Goal: Task Accomplishment & Management: Manage account settings

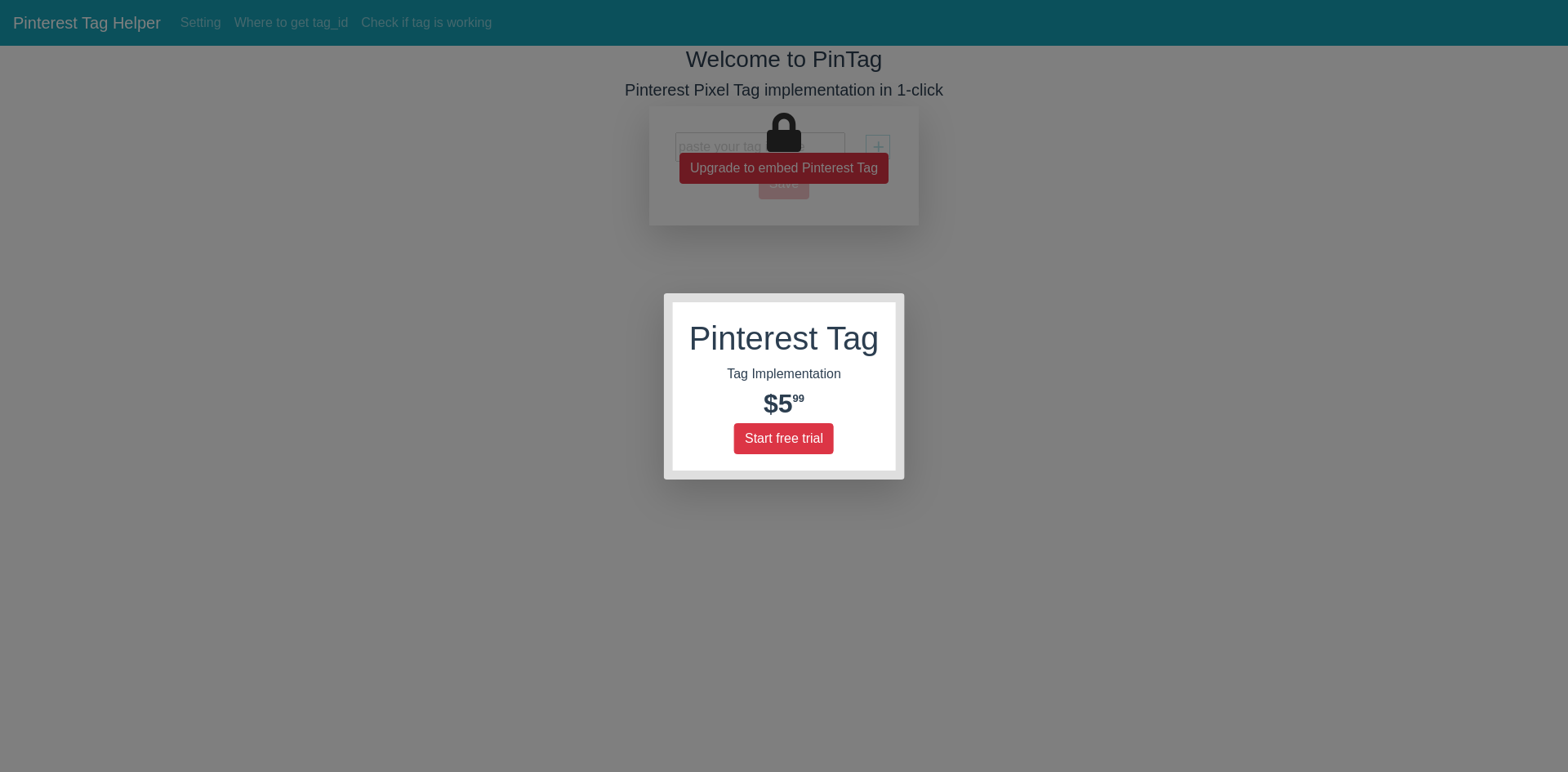
click at [779, 455] on div "Pinterest Tag Tag Implementation $5 99 Start free trial" at bounding box center [784, 386] width 223 height 168
click at [782, 441] on button "Start free trial" at bounding box center [783, 439] width 99 height 31
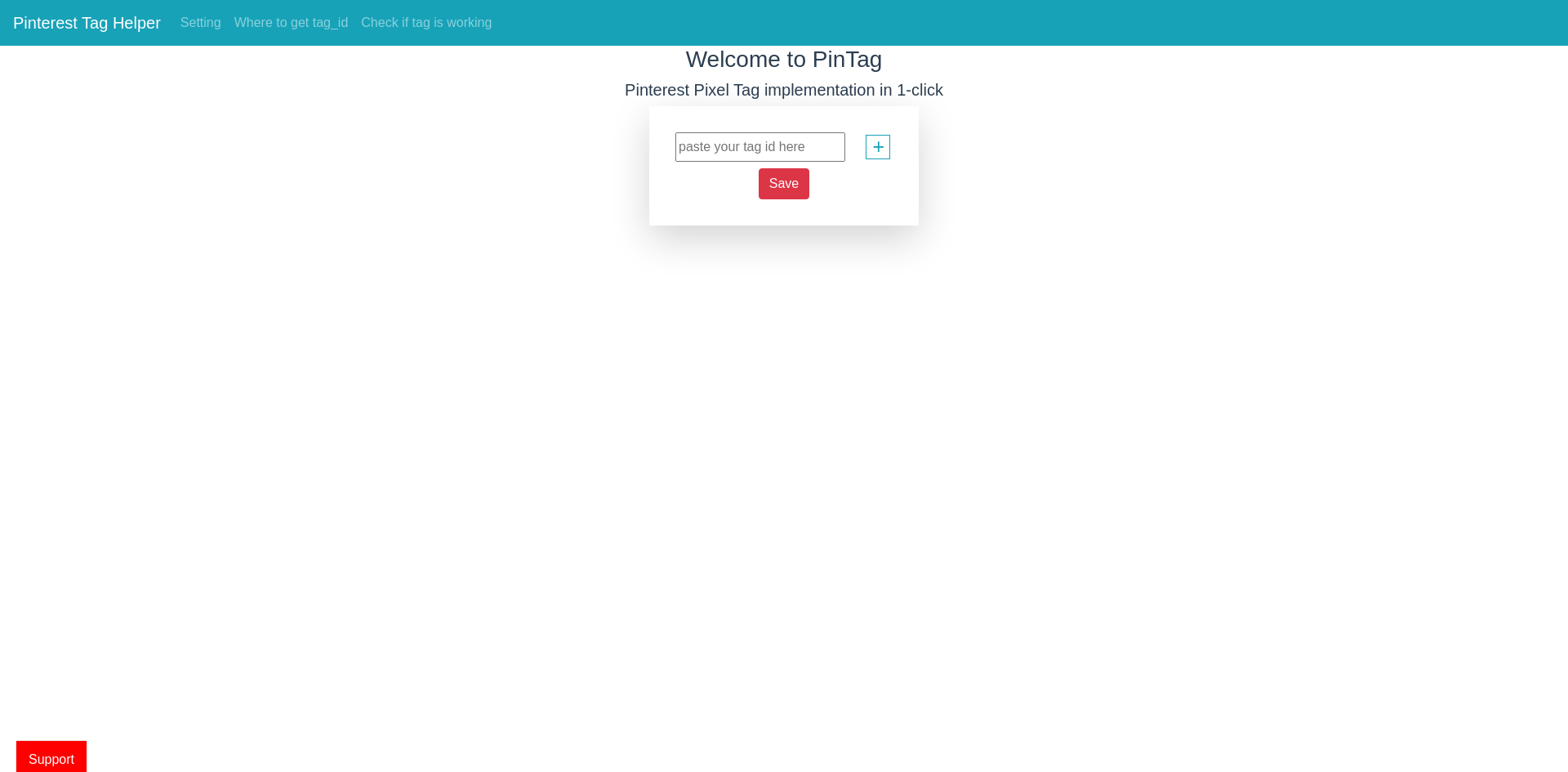
click at [727, 152] on input "text" at bounding box center [760, 147] width 170 height 30
paste input "2613031606808"
type input "2613031606808"
click at [871, 148] on div "+" at bounding box center [877, 147] width 25 height 25
click at [787, 176] on span "Save" at bounding box center [784, 183] width 30 height 14
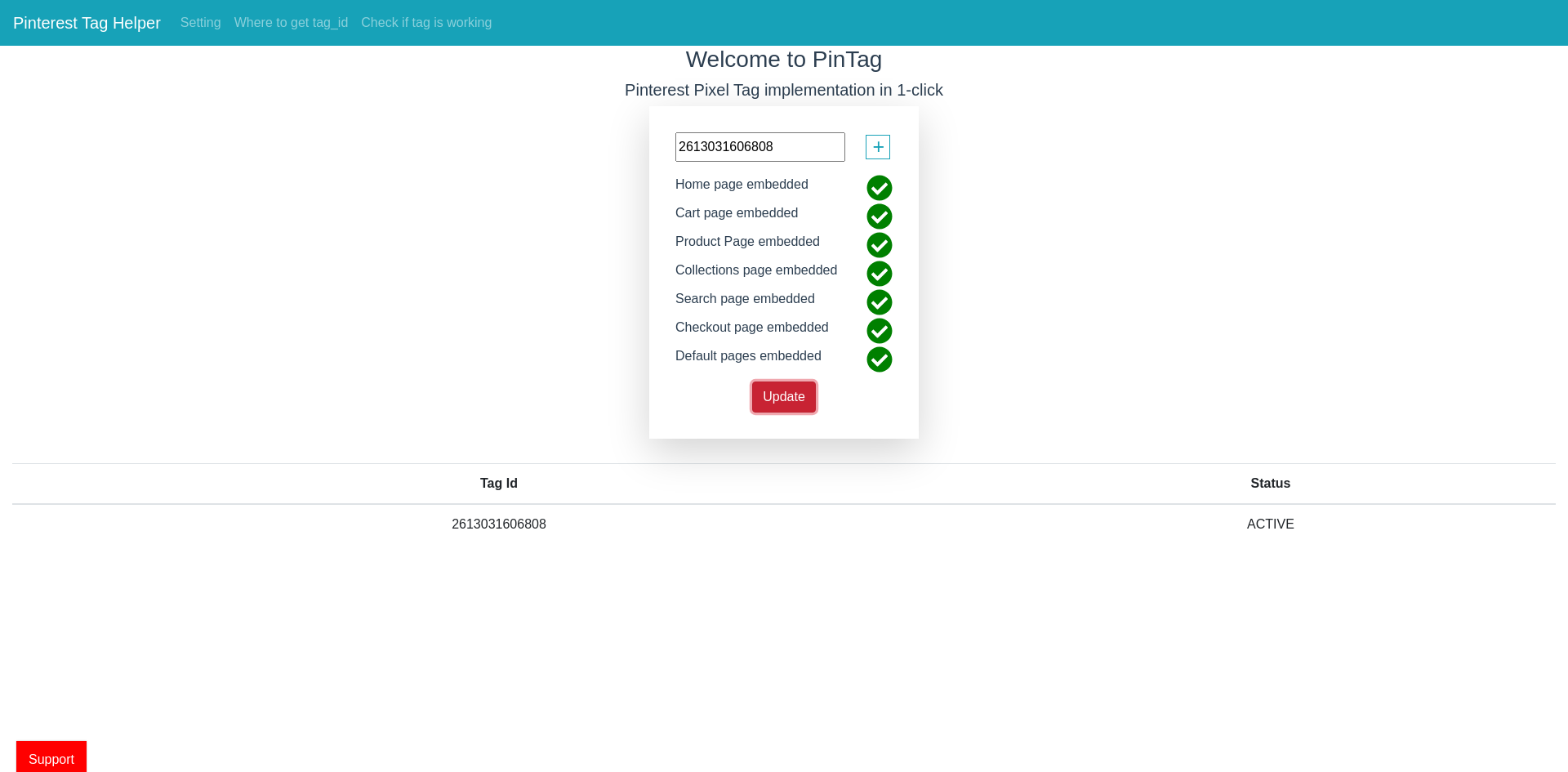
click at [760, 393] on button "Update" at bounding box center [783, 396] width 64 height 31
click at [210, 17] on link "Setting" at bounding box center [201, 23] width 54 height 32
click at [287, 19] on link "Where to get tag_id" at bounding box center [292, 23] width 127 height 32
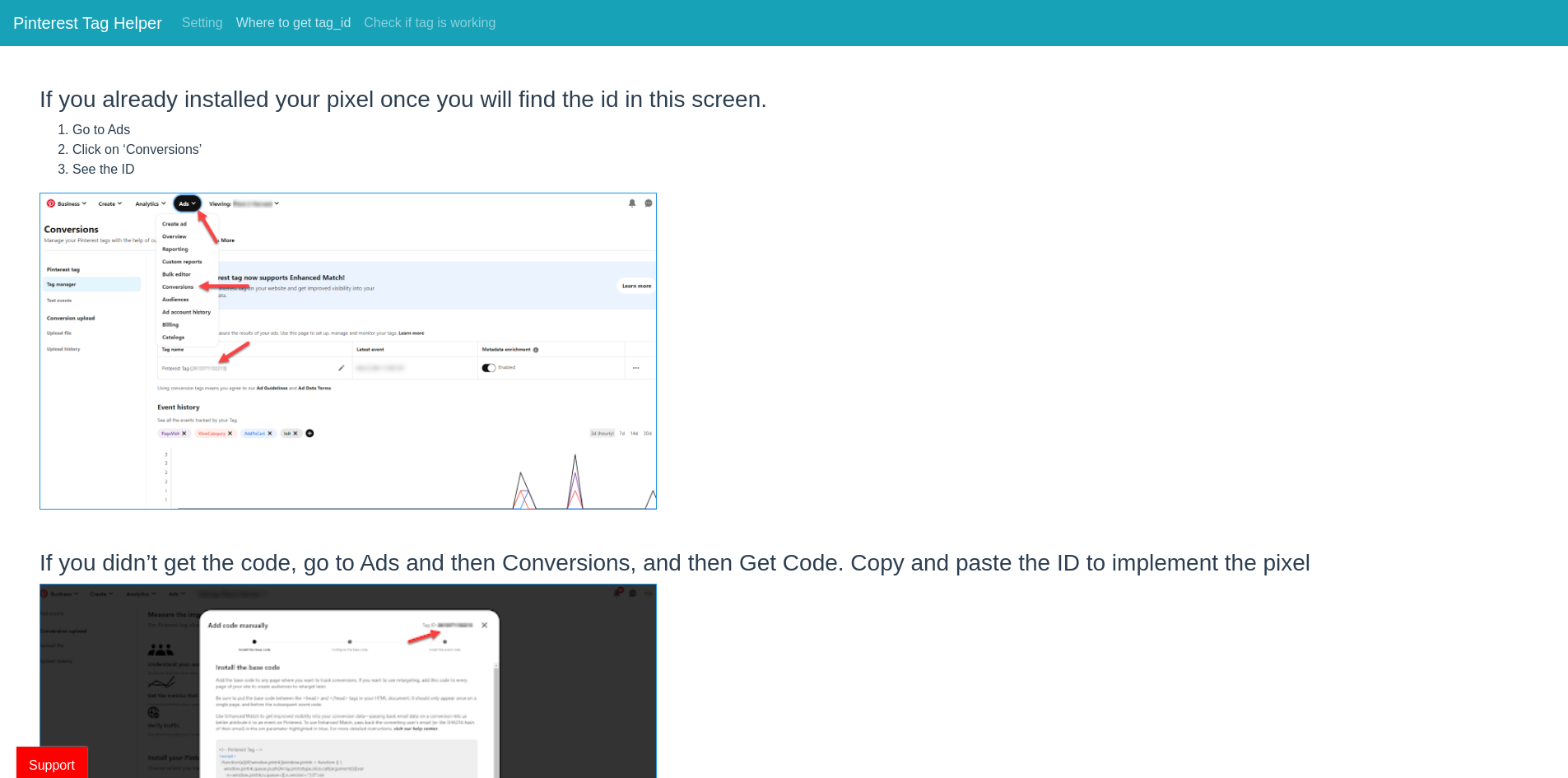
click at [312, 32] on link "Where to get tag_id" at bounding box center [294, 23] width 128 height 32
click at [412, 16] on link "Check if tag is working" at bounding box center [429, 23] width 144 height 32
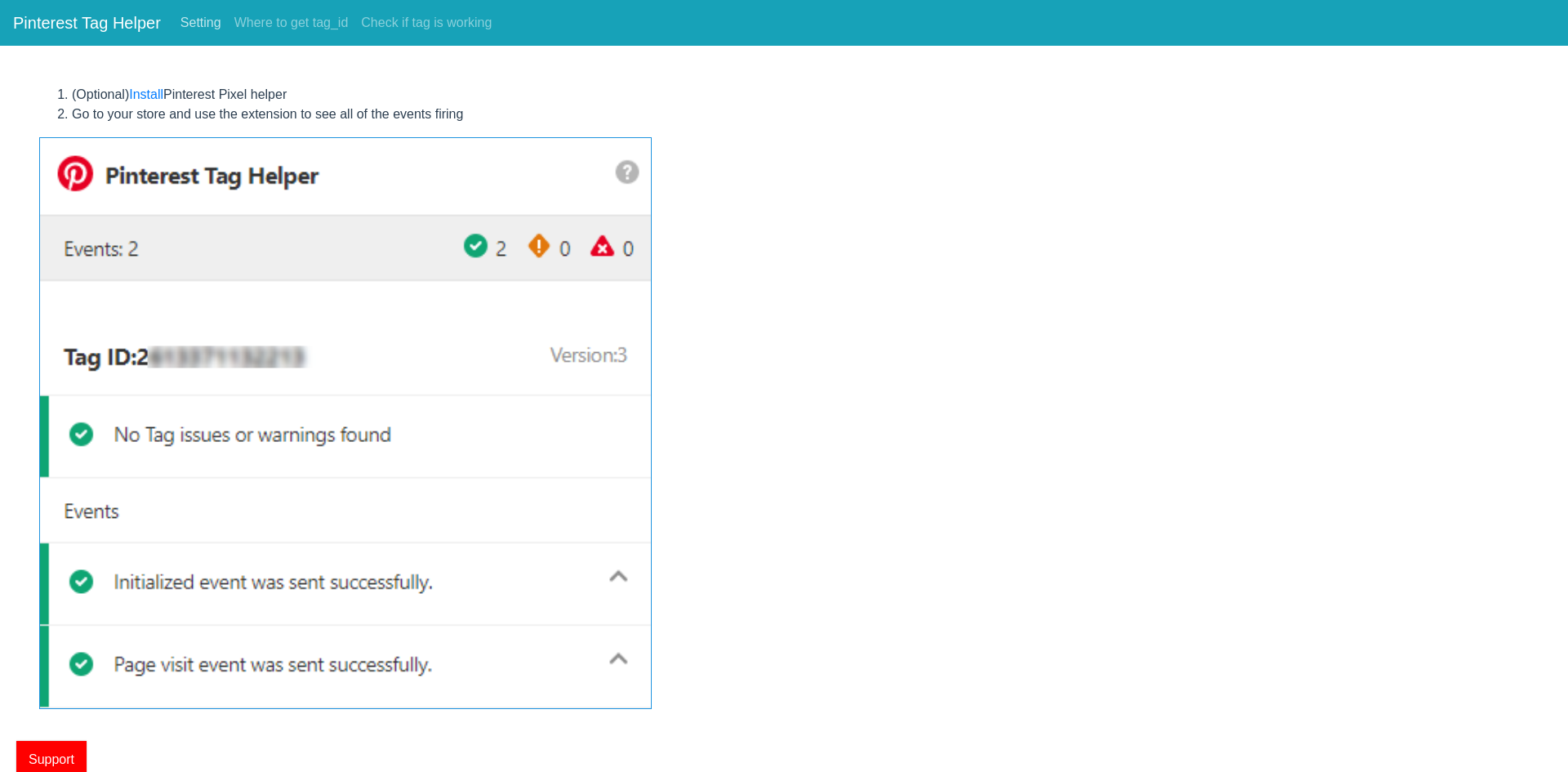
click at [195, 14] on link "Setting" at bounding box center [201, 23] width 54 height 32
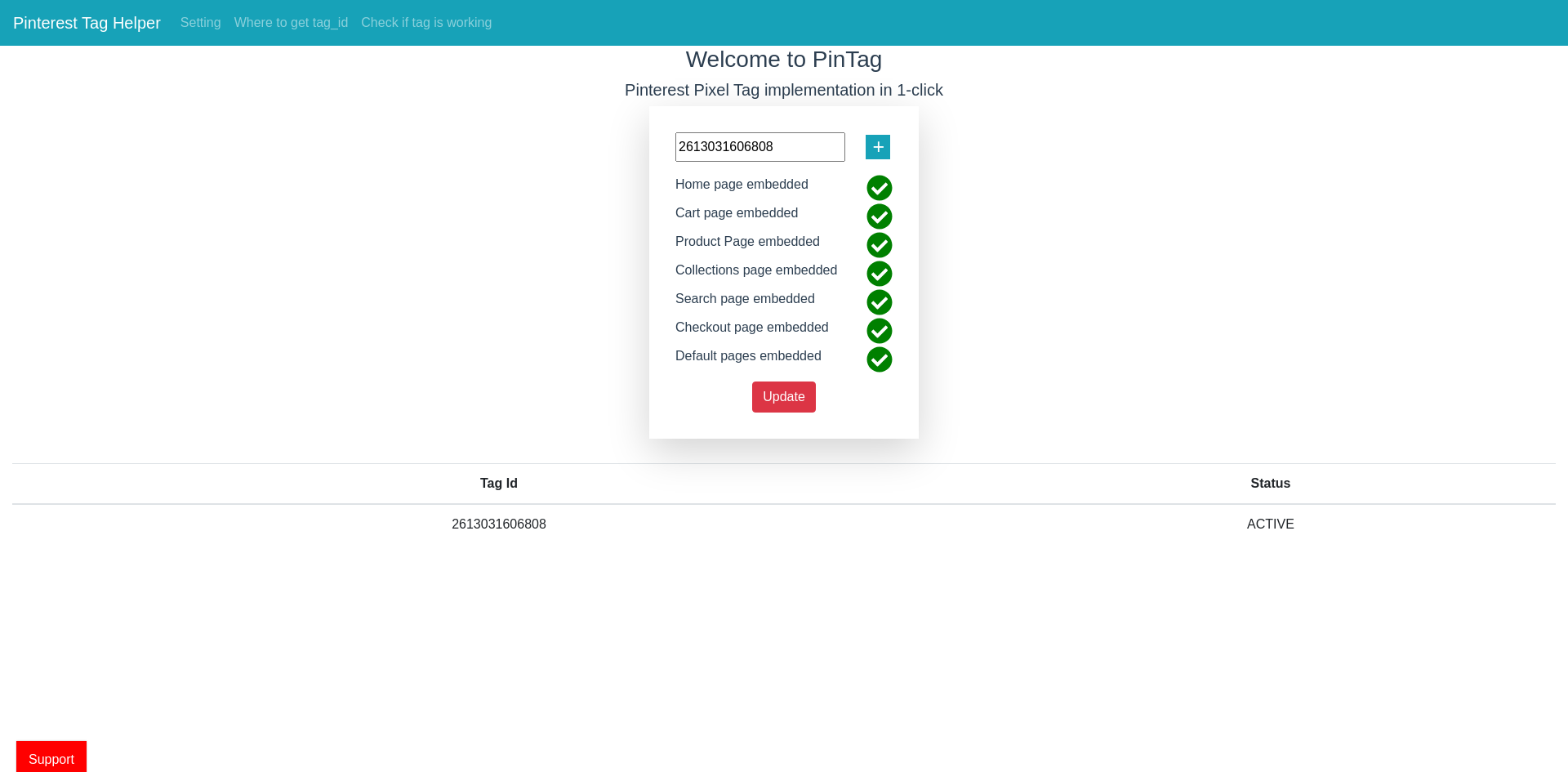
click at [887, 158] on div "+" at bounding box center [877, 147] width 25 height 25
click at [889, 144] on div "+" at bounding box center [877, 147] width 25 height 25
click at [889, 145] on div "+" at bounding box center [877, 147] width 25 height 25
click at [805, 143] on input "2613031606808" at bounding box center [760, 147] width 170 height 30
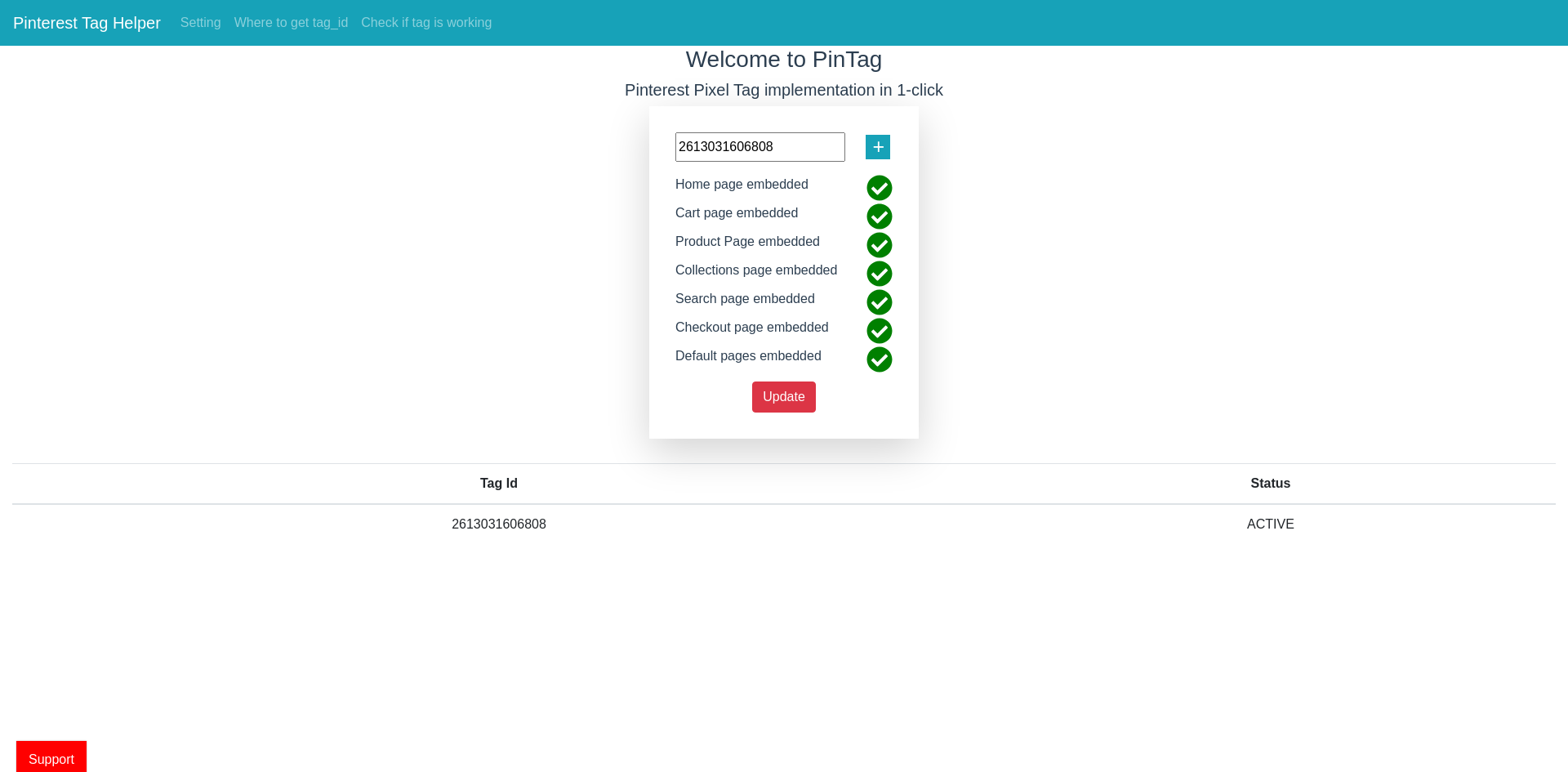
click at [876, 141] on span "+" at bounding box center [878, 147] width 12 height 31
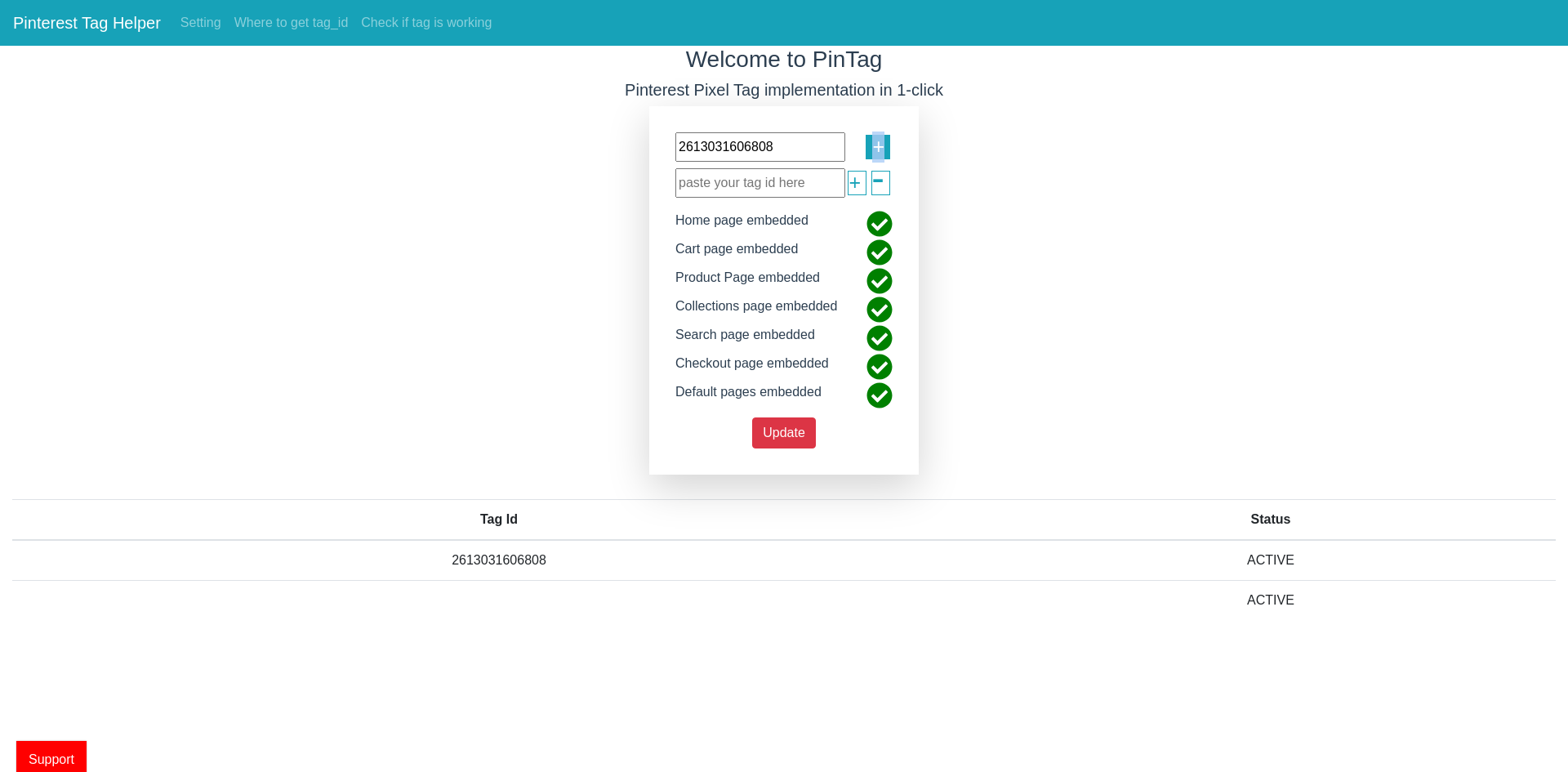
click at [876, 141] on span "+" at bounding box center [878, 147] width 12 height 31
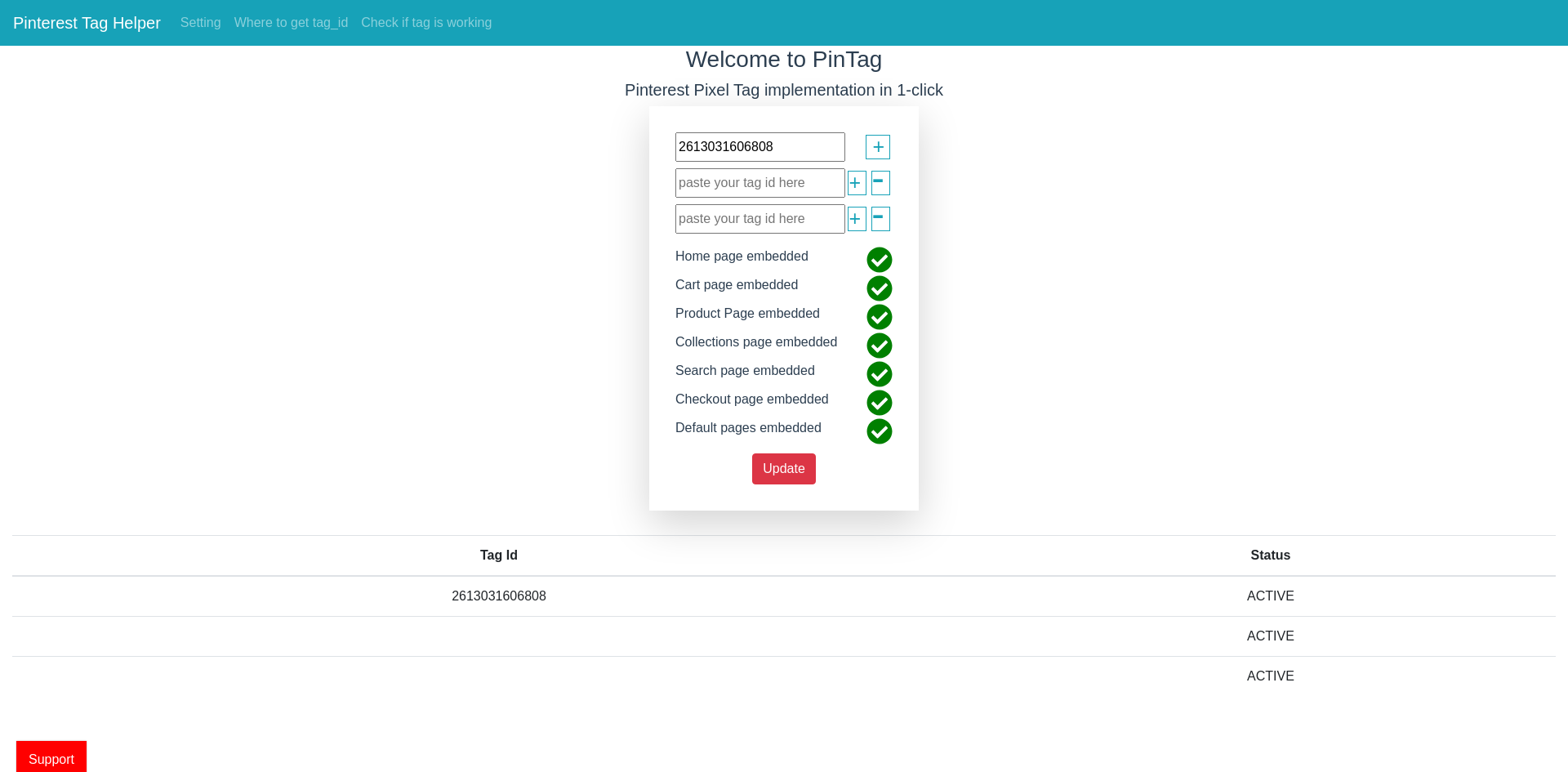
click at [736, 185] on input "text" at bounding box center [760, 182] width 170 height 30
click at [727, 184] on input "text" at bounding box center [760, 182] width 170 height 30
click at [882, 138] on span "+" at bounding box center [878, 147] width 12 height 31
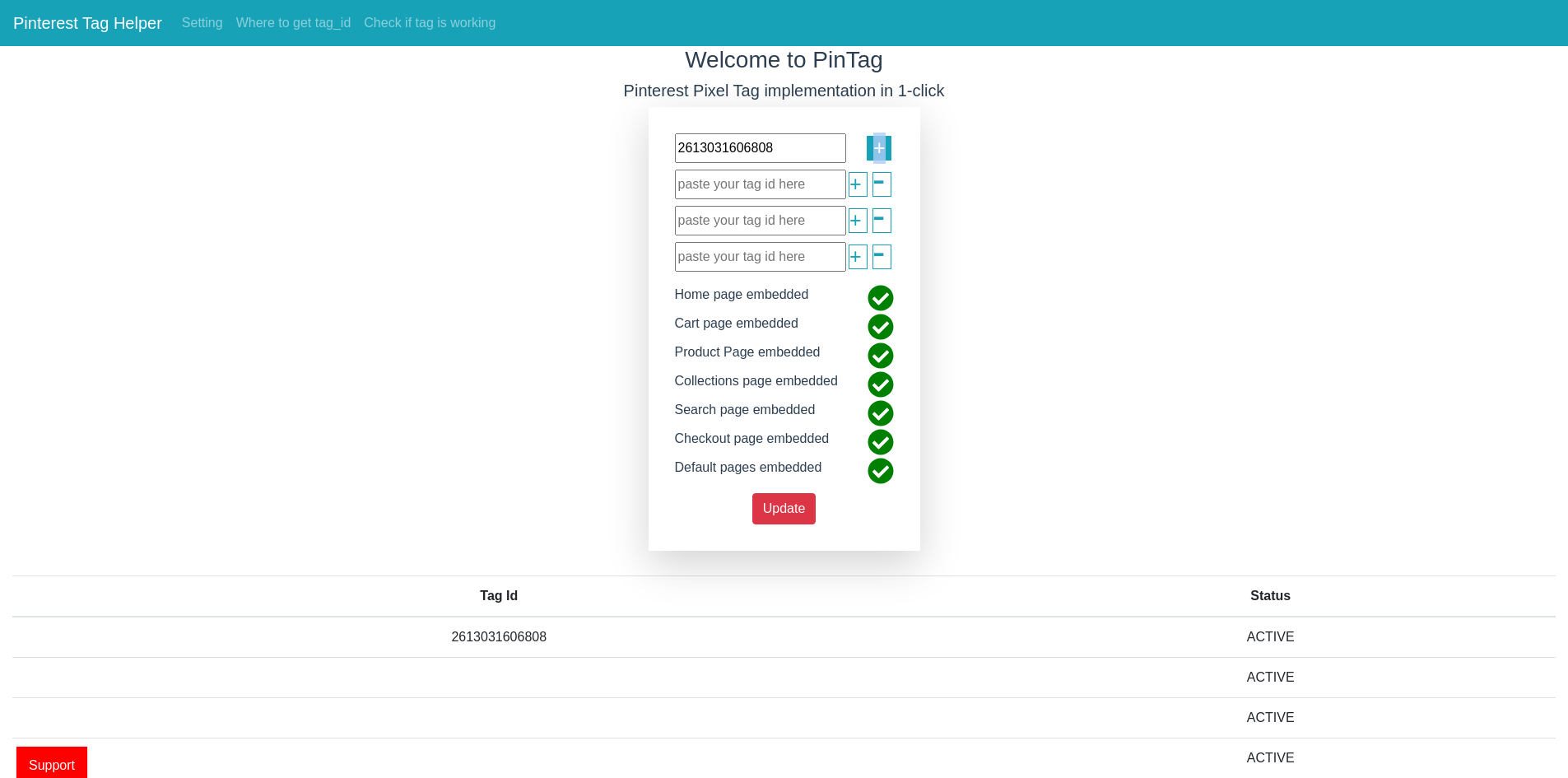
click at [888, 139] on div "+" at bounding box center [878, 148] width 25 height 25
click at [760, 198] on input "text" at bounding box center [760, 184] width 171 height 30
click at [883, 143] on span "+" at bounding box center [879, 148] width 12 height 32
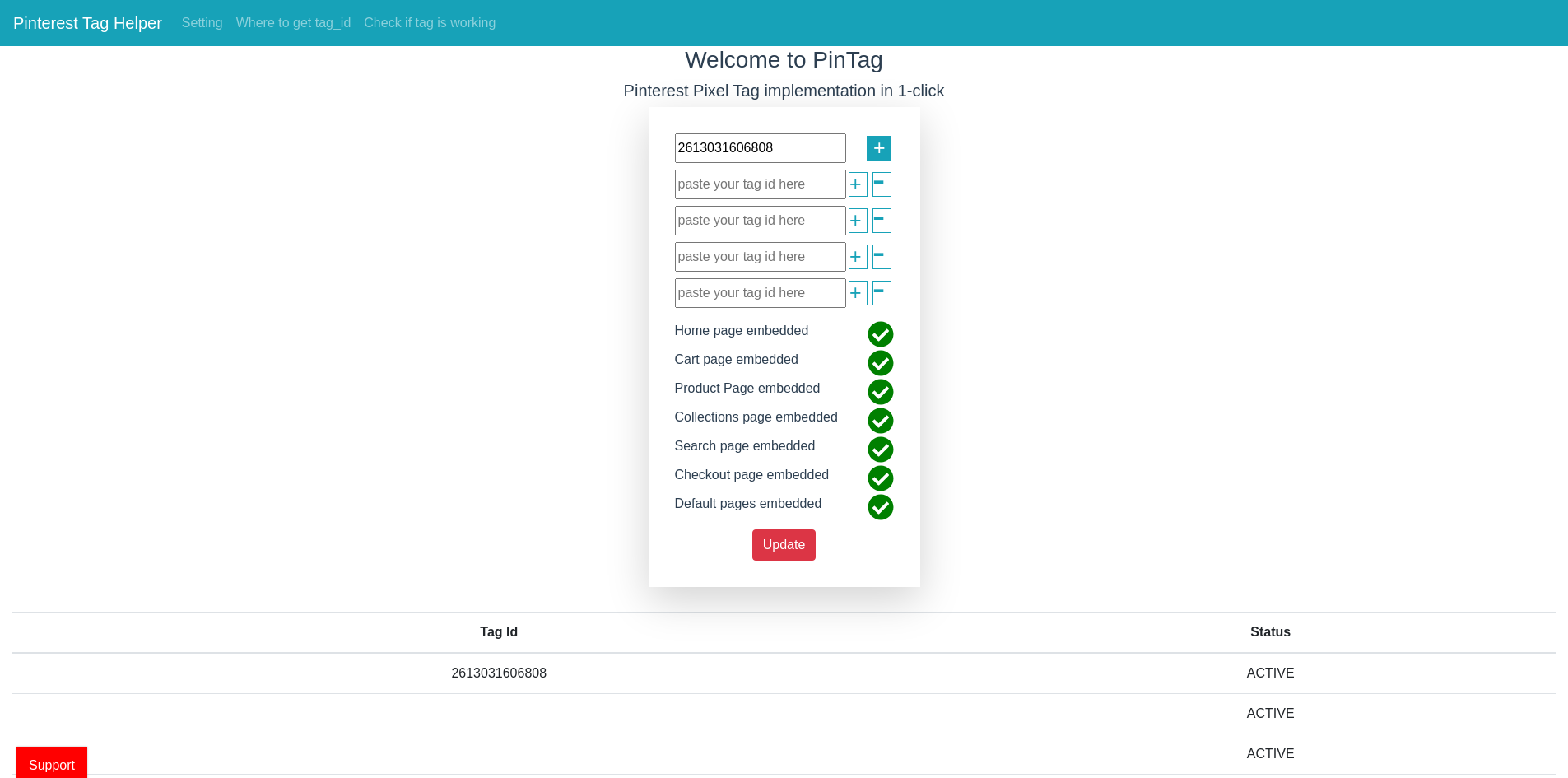
click at [883, 143] on span "+" at bounding box center [879, 148] width 12 height 32
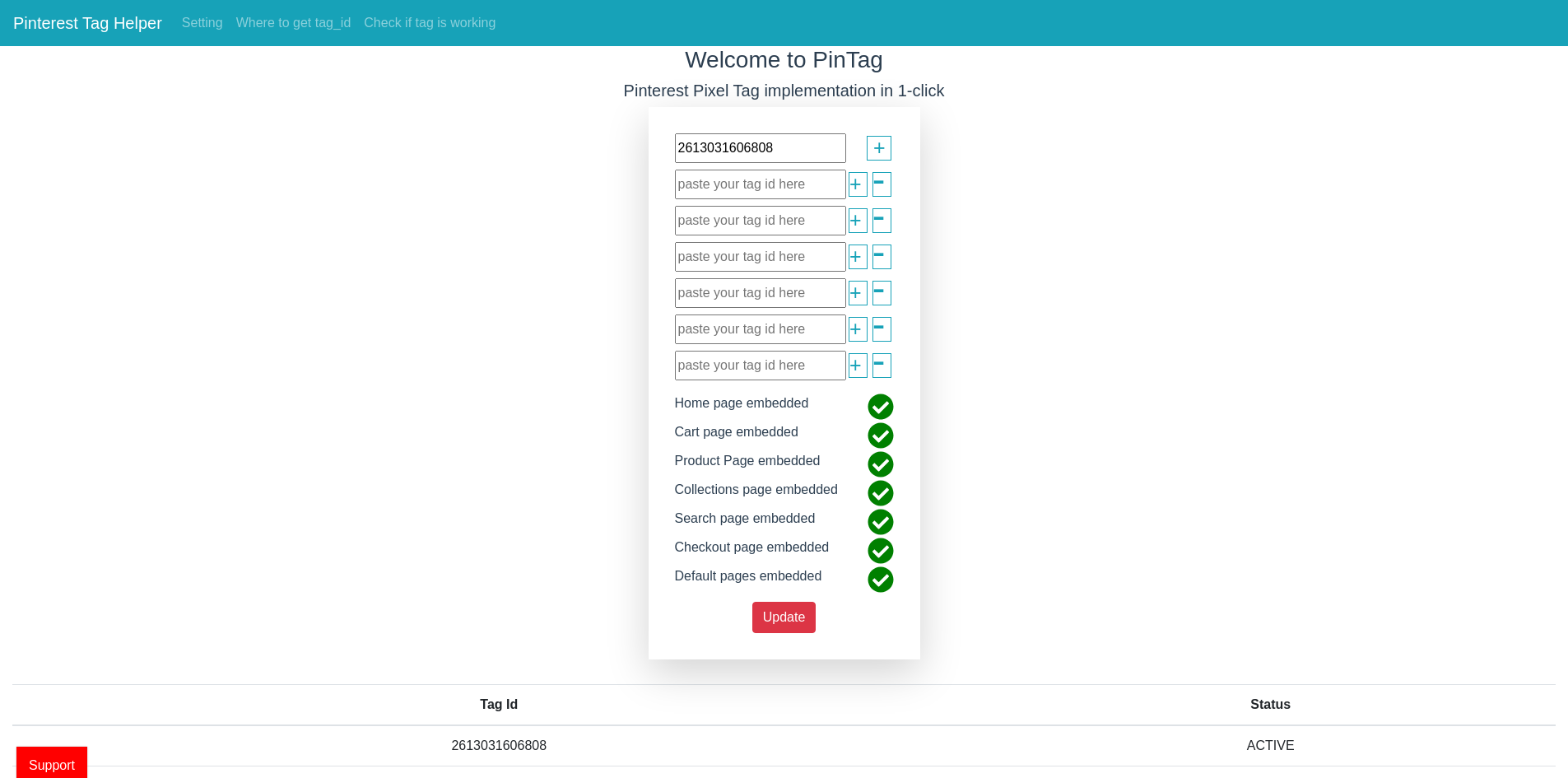
click at [743, 191] on input "text" at bounding box center [760, 184] width 171 height 30
paste input "2614145356657"
type input "2614145356657"
click at [849, 187] on span "+" at bounding box center [855, 184] width 12 height 32
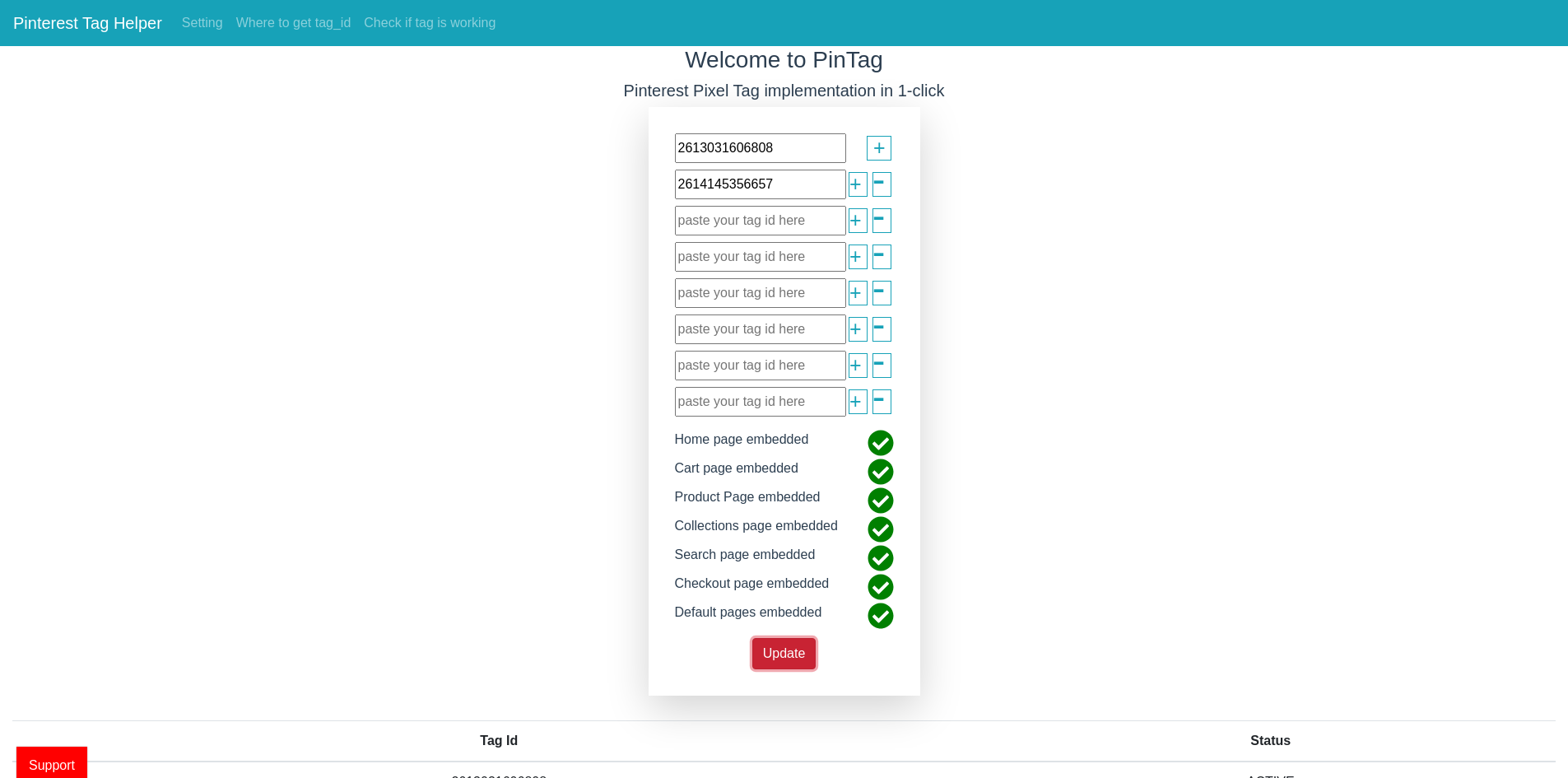
click at [787, 652] on span "Update" at bounding box center [784, 653] width 43 height 14
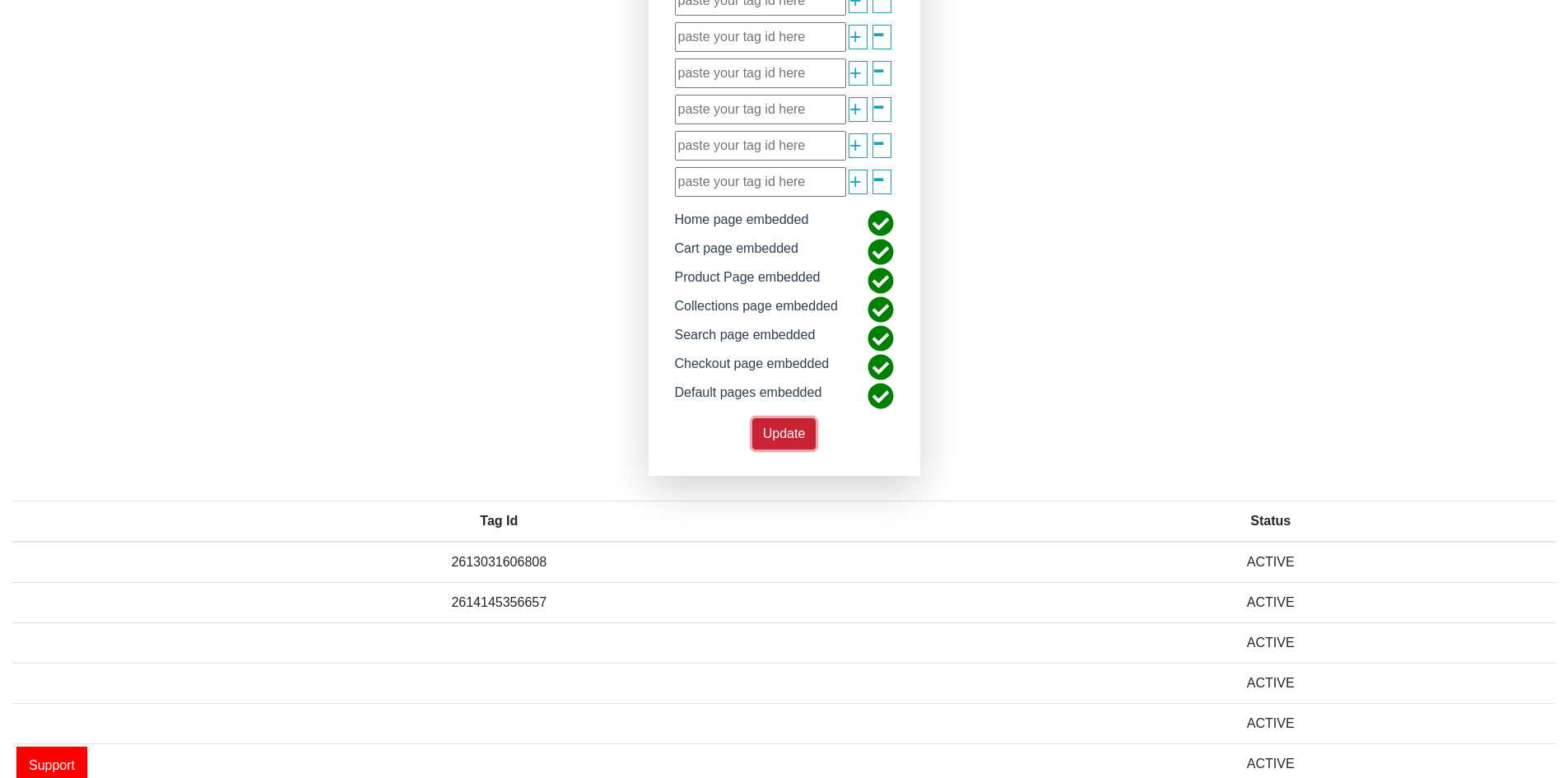
scroll to position [167, 0]
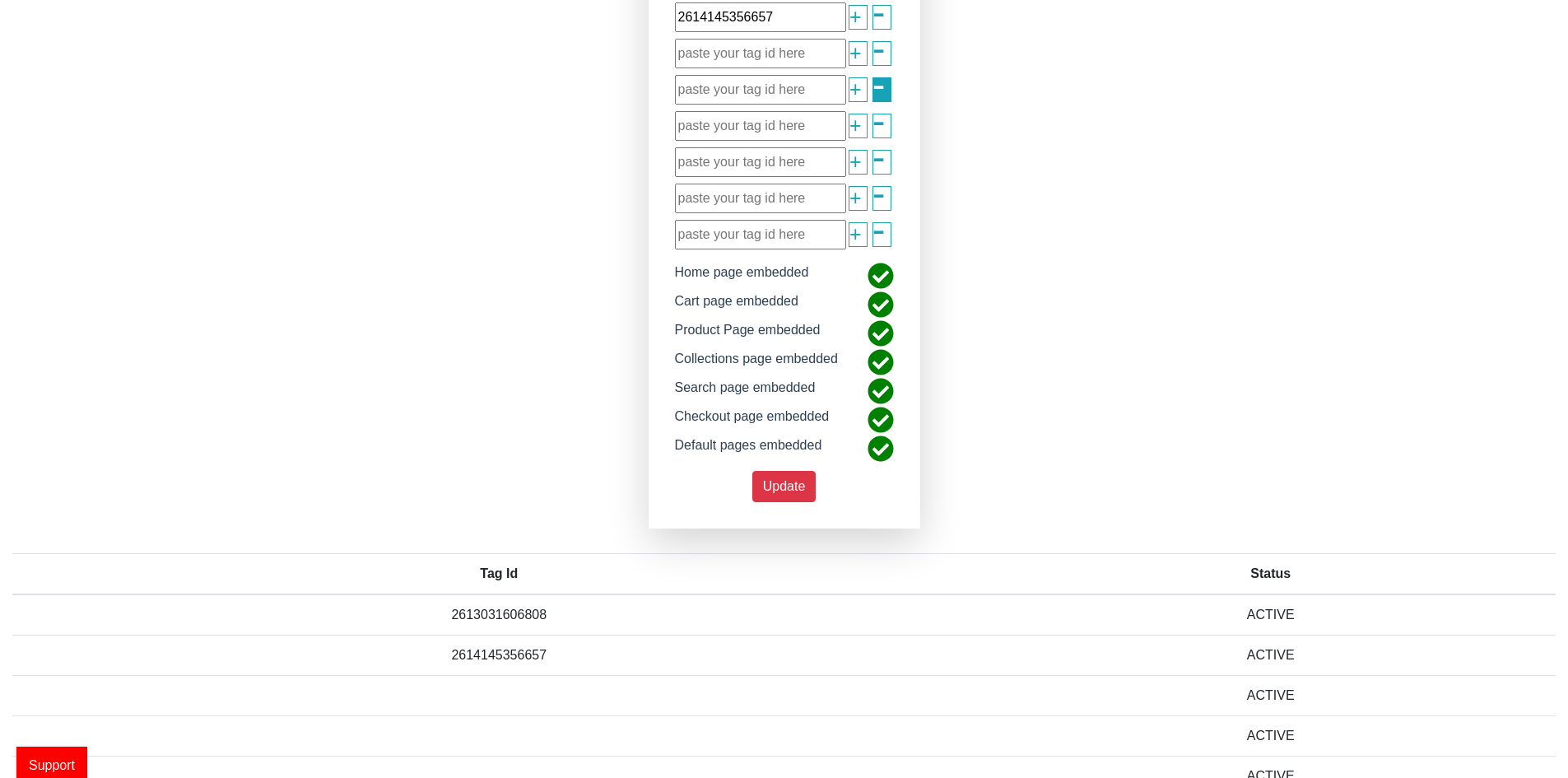
click at [883, 58] on span "-" at bounding box center [878, 85] width 13 height 58
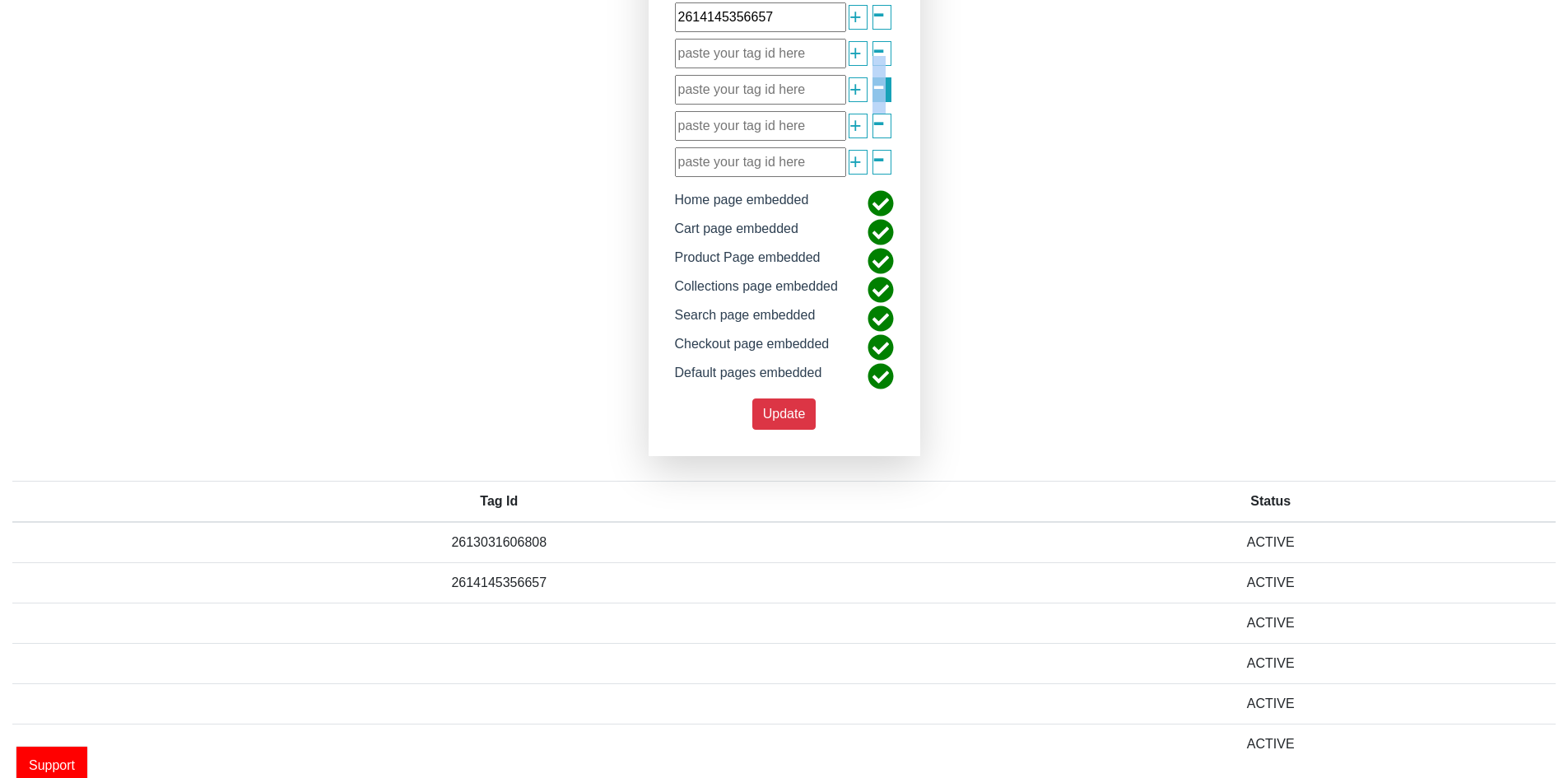
click at [883, 58] on span "-" at bounding box center [878, 85] width 13 height 58
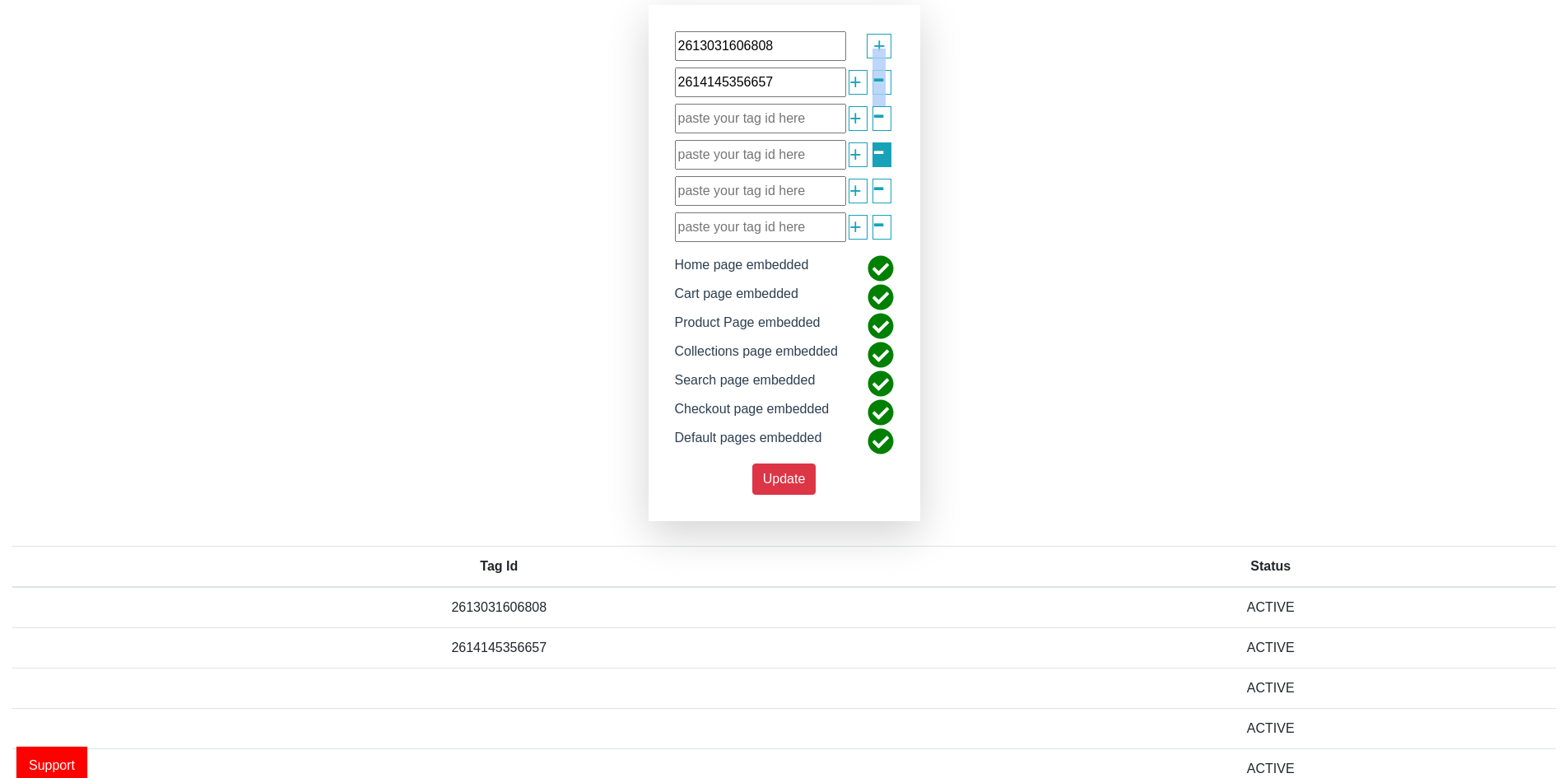
click at [883, 58] on span "-" at bounding box center [878, 78] width 13 height 58
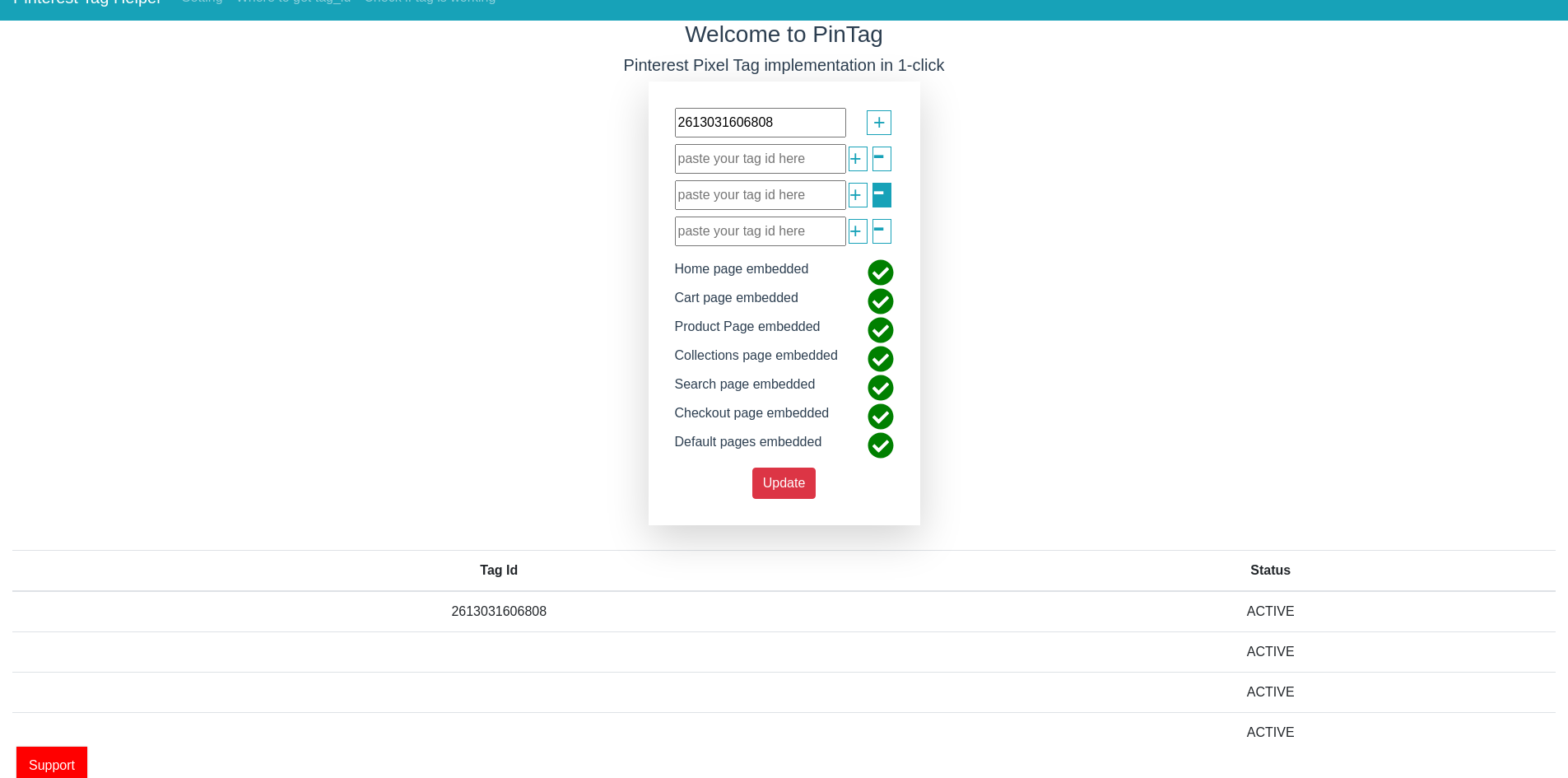
click at [883, 180] on span "-" at bounding box center [878, 191] width 13 height 58
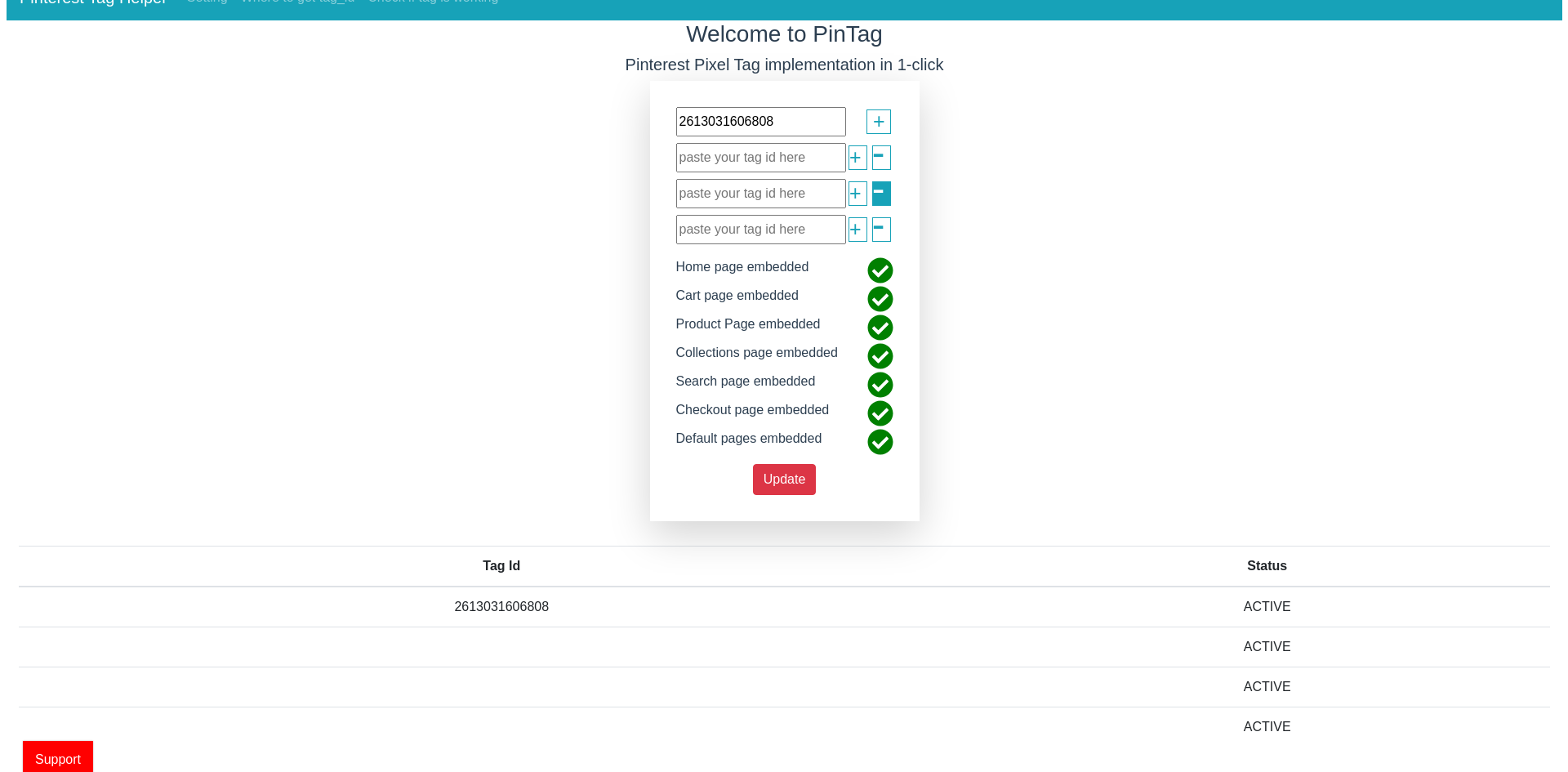
scroll to position [0, 0]
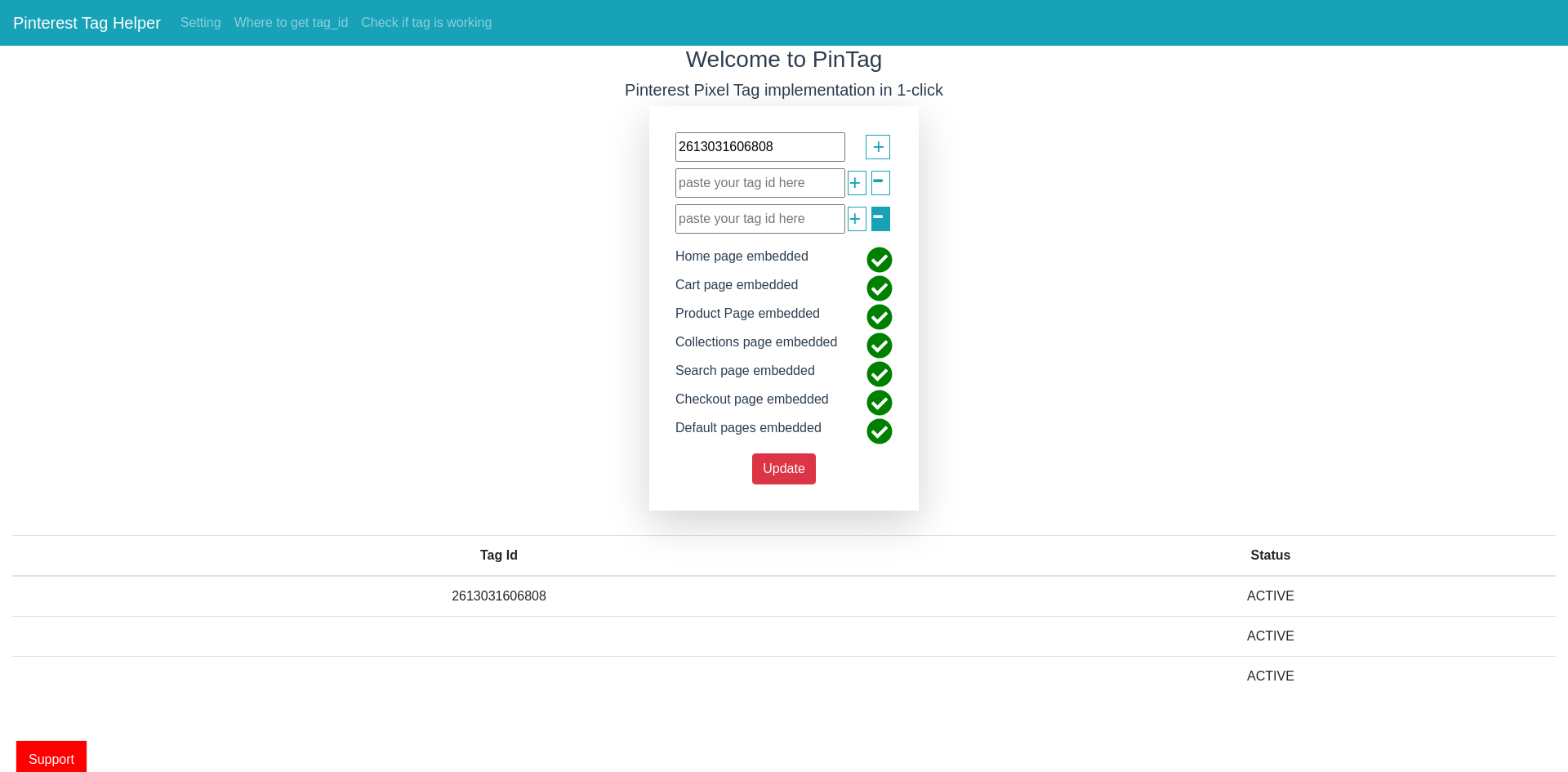
click at [878, 185] on span "-" at bounding box center [877, 214] width 13 height 58
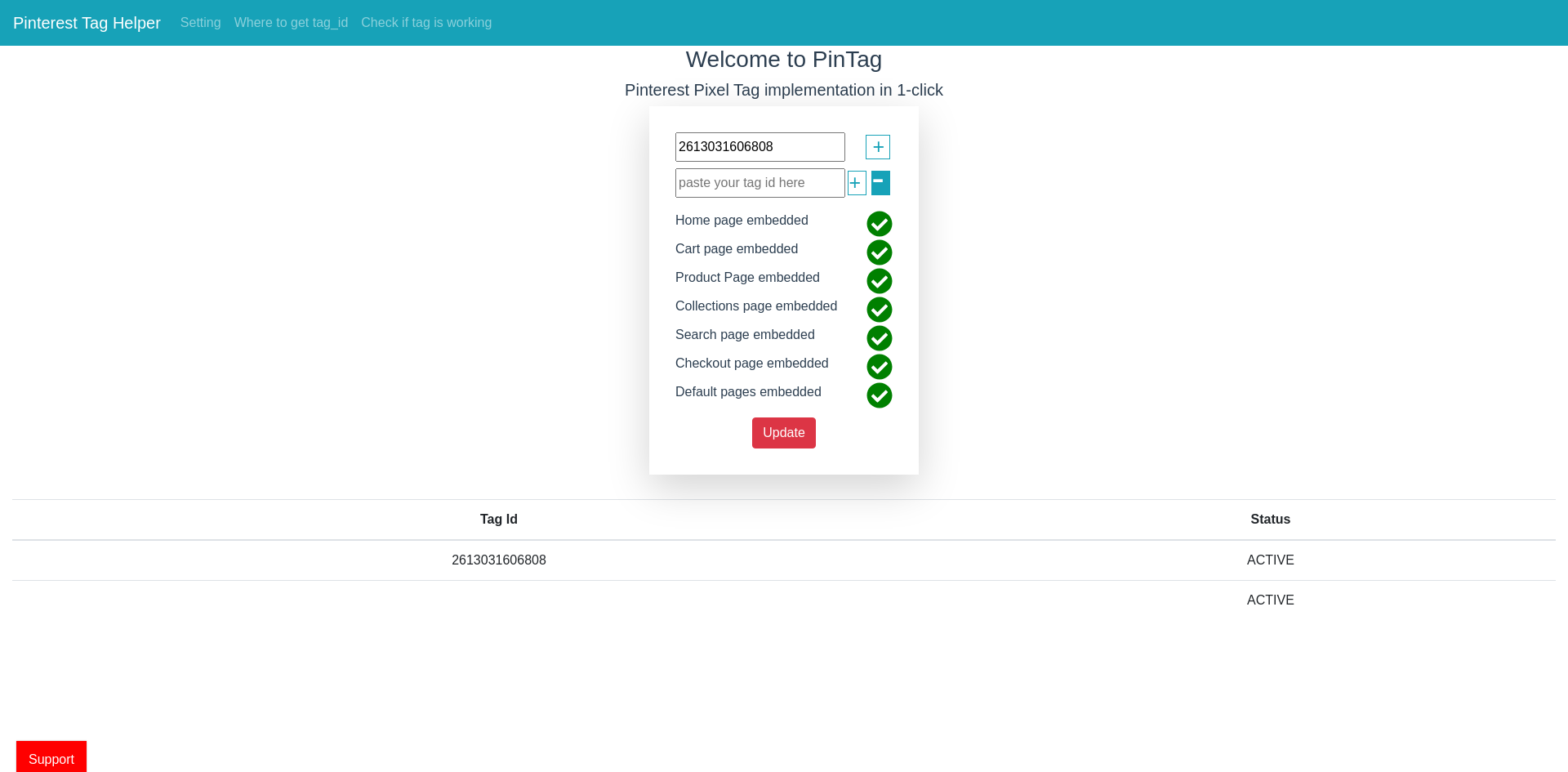
click at [880, 183] on span "-" at bounding box center [877, 178] width 13 height 58
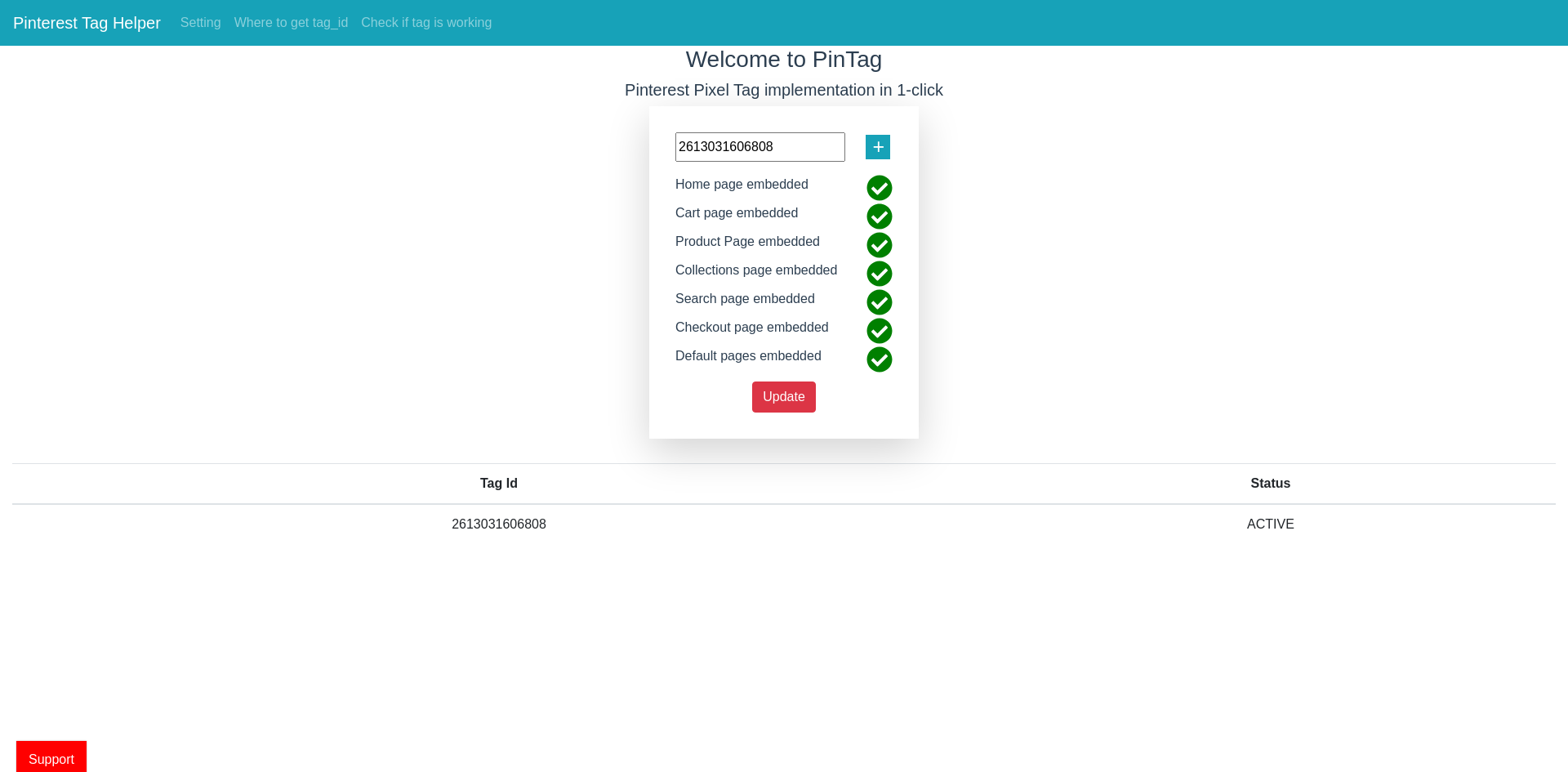
click at [876, 143] on span "+" at bounding box center [878, 147] width 12 height 31
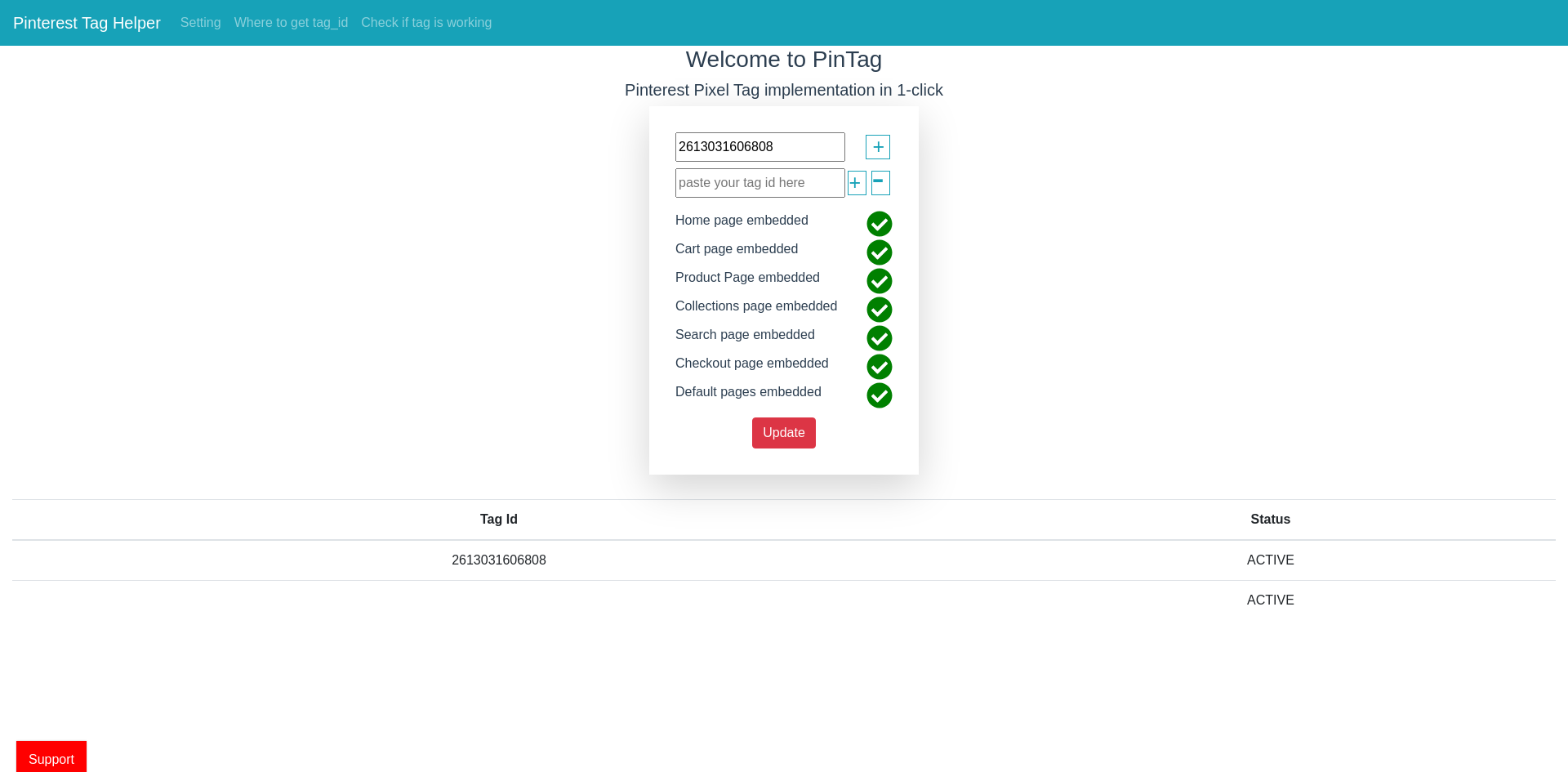
click at [772, 172] on input "text" at bounding box center [760, 182] width 170 height 30
paste input "2614145356657"
type input "2614145356657"
click at [779, 433] on span "Update" at bounding box center [784, 432] width 42 height 14
